Goal: Check status: Check status

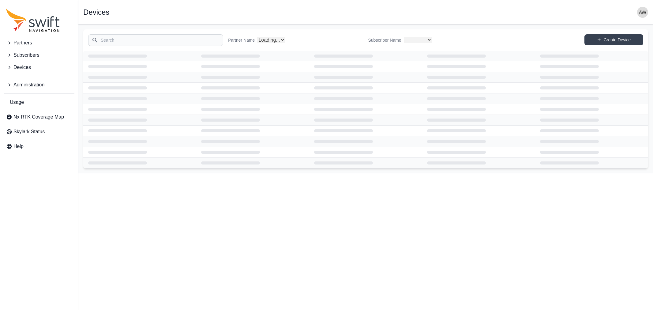
select select
select select "Partner Name"
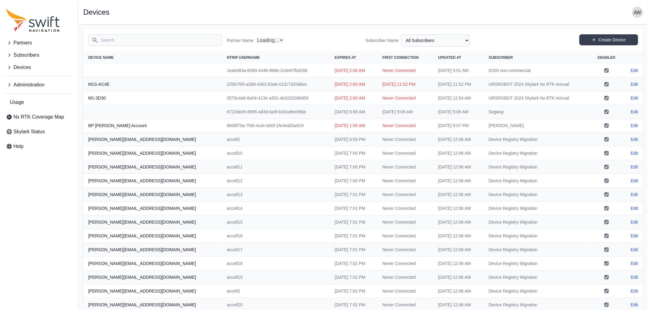
click at [156, 38] on input "Search" at bounding box center [155, 40] width 134 height 12
select select "Partner Name"
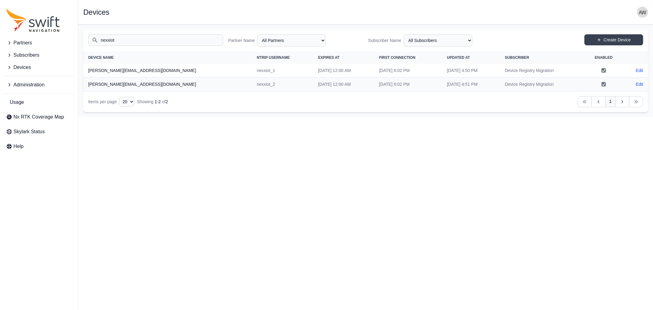
type input "nexxiot"
